Goal: Entertainment & Leisure: Consume media (video, audio)

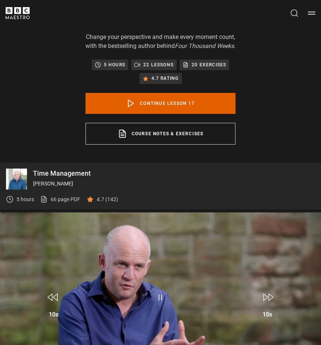
scroll to position [452, 0]
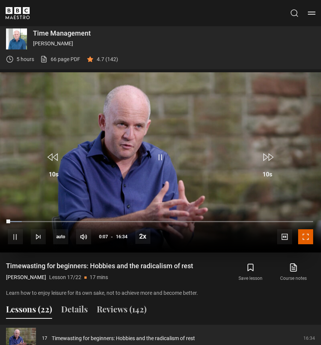
click at [309, 244] on span "Video Player" at bounding box center [305, 236] width 15 height 15
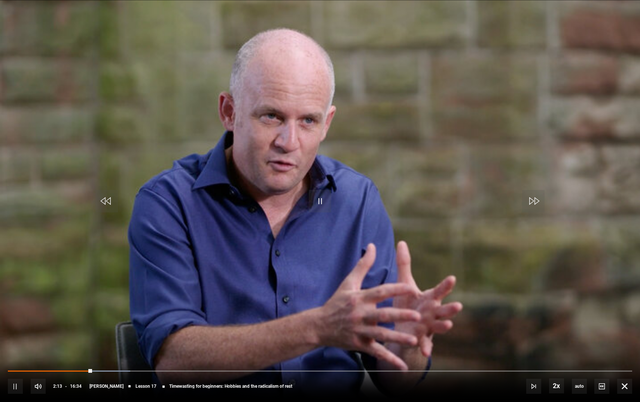
click at [284, 260] on video "Video Player" at bounding box center [320, 201] width 640 height 402
click at [233, 200] on video "Video Player" at bounding box center [320, 201] width 640 height 402
click at [215, 143] on video "Video Player" at bounding box center [320, 201] width 640 height 402
click at [205, 140] on video "Video Player" at bounding box center [320, 201] width 640 height 402
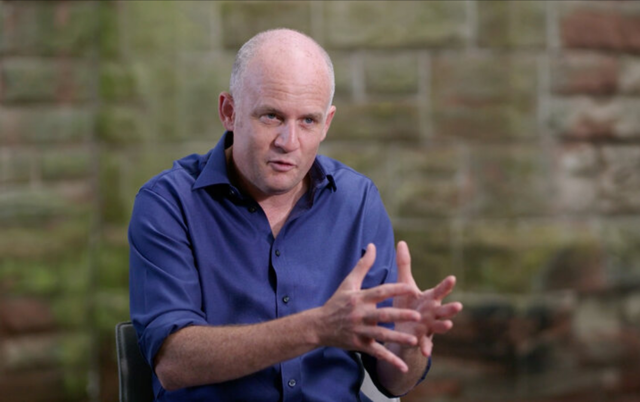
click at [112, 105] on video "Video Player" at bounding box center [320, 201] width 640 height 402
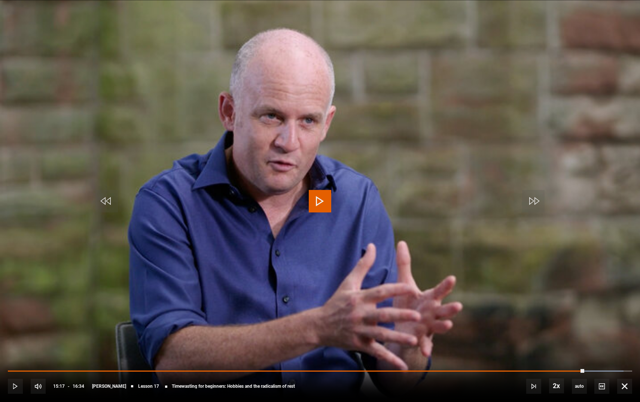
click at [187, 201] on video "Video Player" at bounding box center [320, 201] width 640 height 402
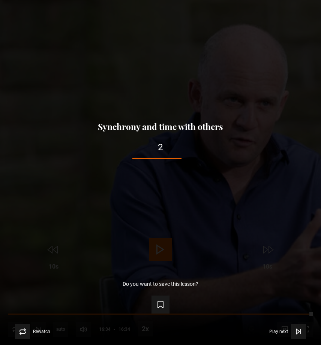
scroll to position [713, 0]
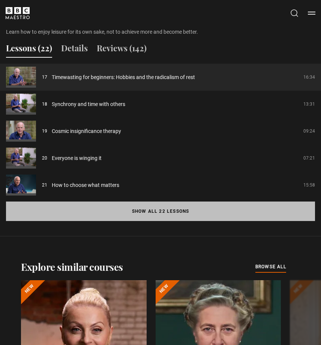
click at [183, 218] on button "Show all 22 lessons" at bounding box center [160, 210] width 309 height 19
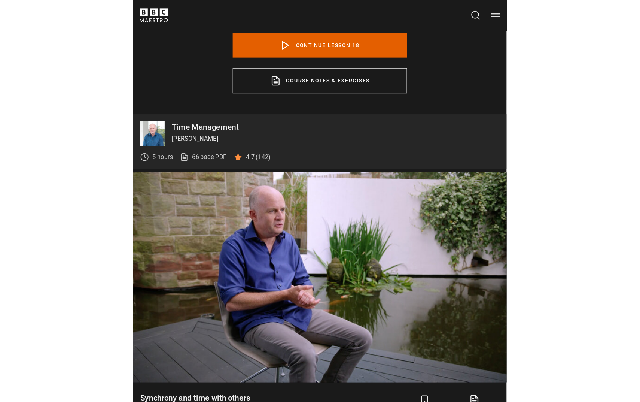
scroll to position [478, 0]
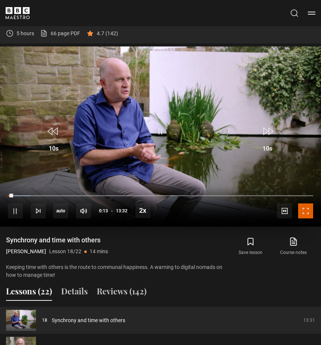
click at [308, 218] on span "Video Player" at bounding box center [305, 210] width 15 height 15
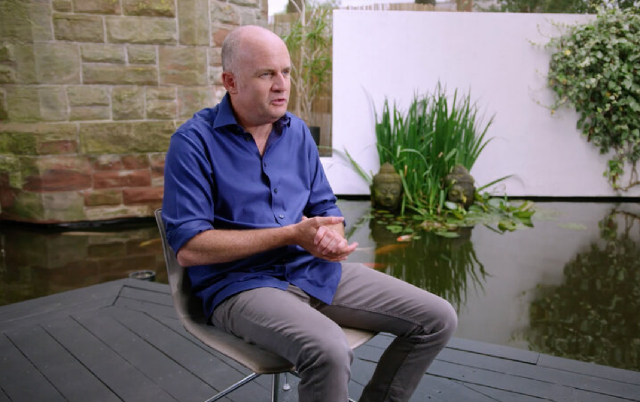
click at [85, 124] on video "Video Player" at bounding box center [320, 201] width 640 height 402
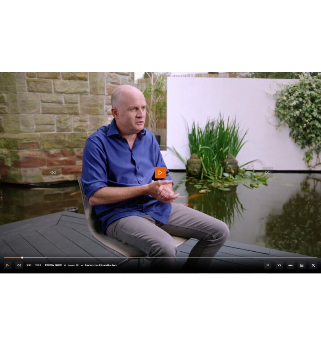
scroll to position [618, 0]
